Goal: Information Seeking & Learning: Learn about a topic

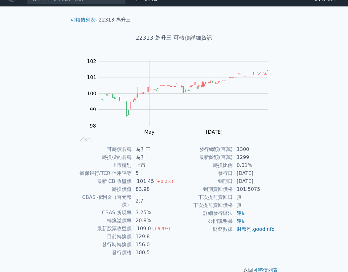
scroll to position [13, 0]
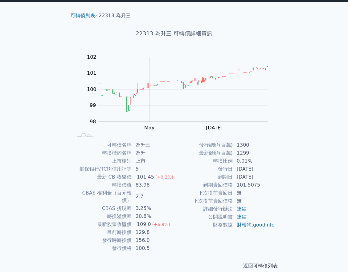
click at [273, 263] on link "可轉債列表" at bounding box center [265, 266] width 25 height 6
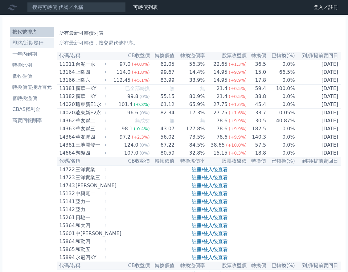
click at [35, 47] on link "即將/近期發行" at bounding box center [32, 43] width 44 height 10
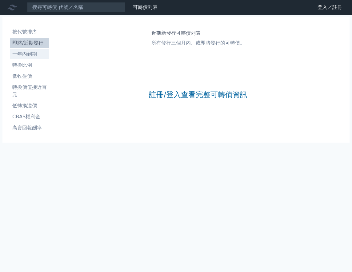
click at [35, 51] on li "一年內到期" at bounding box center [29, 53] width 39 height 7
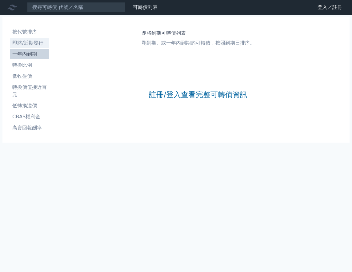
click at [42, 43] on li "即將/近期發行" at bounding box center [29, 42] width 39 height 7
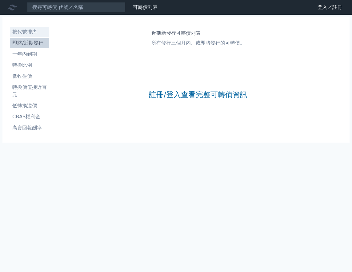
click at [30, 31] on li "按代號排序" at bounding box center [29, 31] width 39 height 7
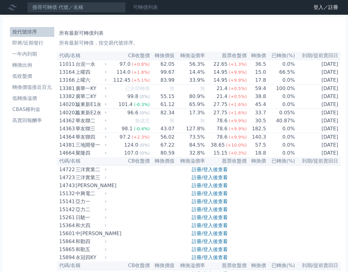
click at [152, 6] on link "可轉債列表" at bounding box center [145, 7] width 25 height 6
